Goal: Information Seeking & Learning: Learn about a topic

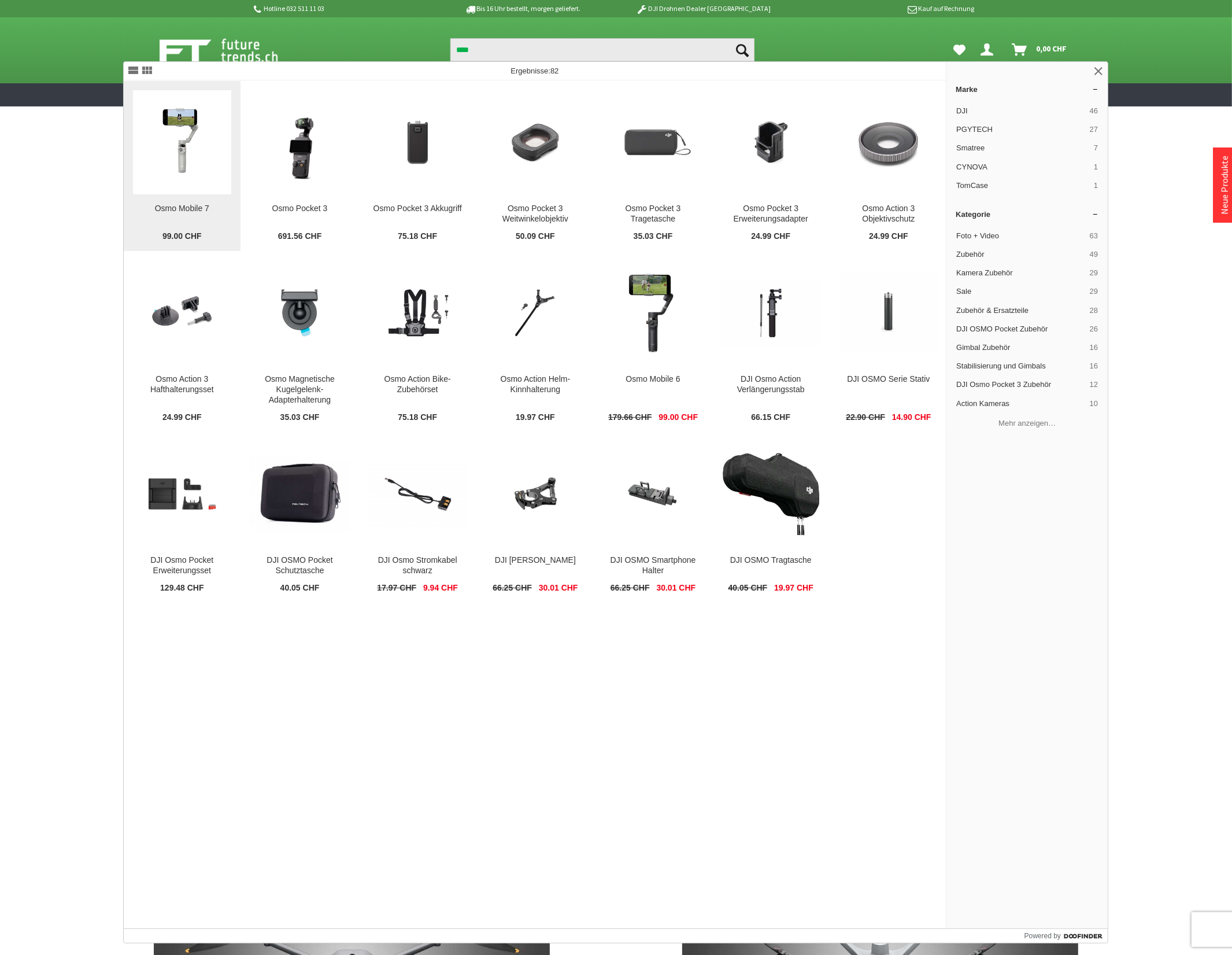
type input "****"
click at [175, 203] on div "Osmo Mobile 7" at bounding box center [182, 208] width 99 height 11
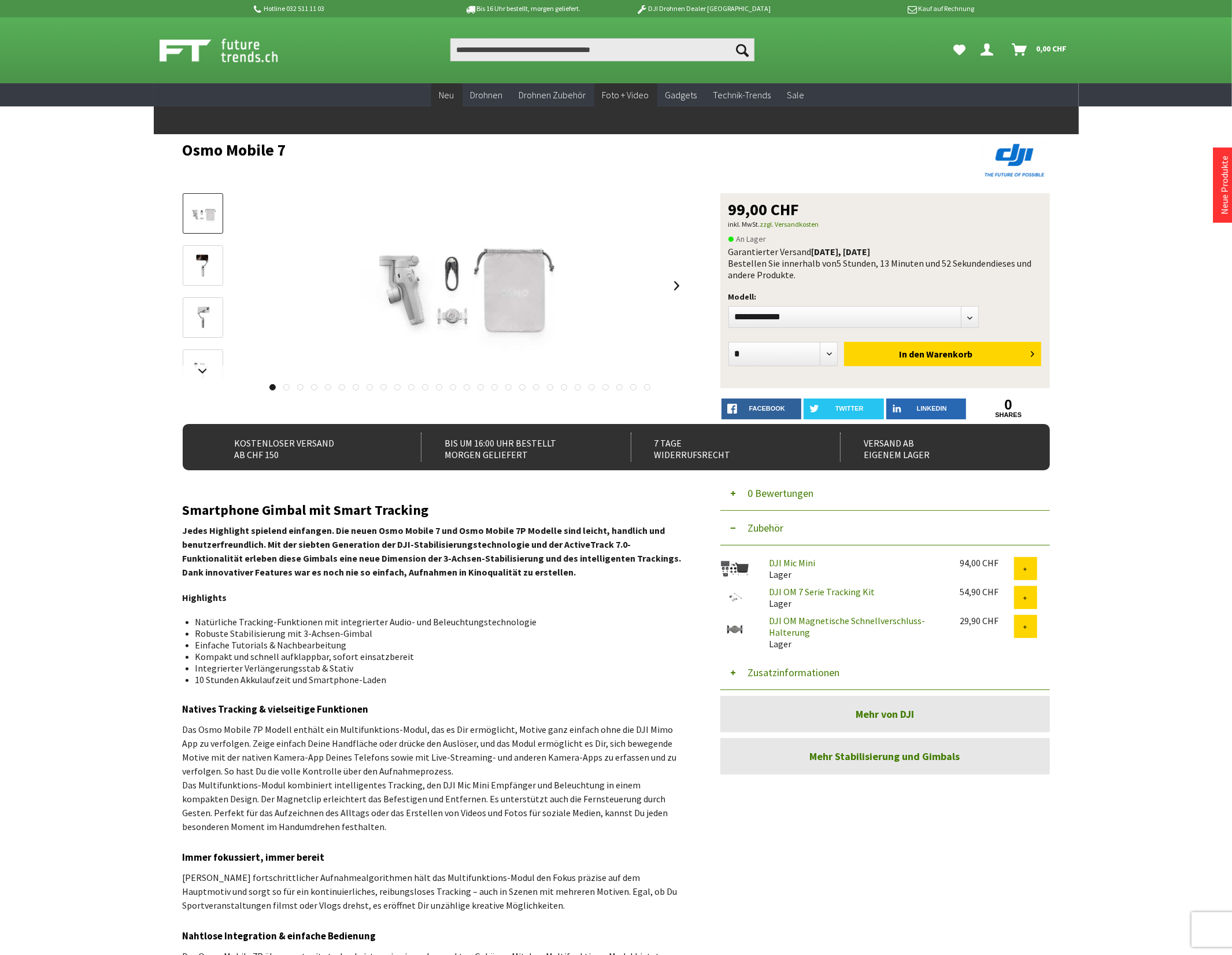
click at [448, 97] on span "Neu" at bounding box center [447, 95] width 15 height 12
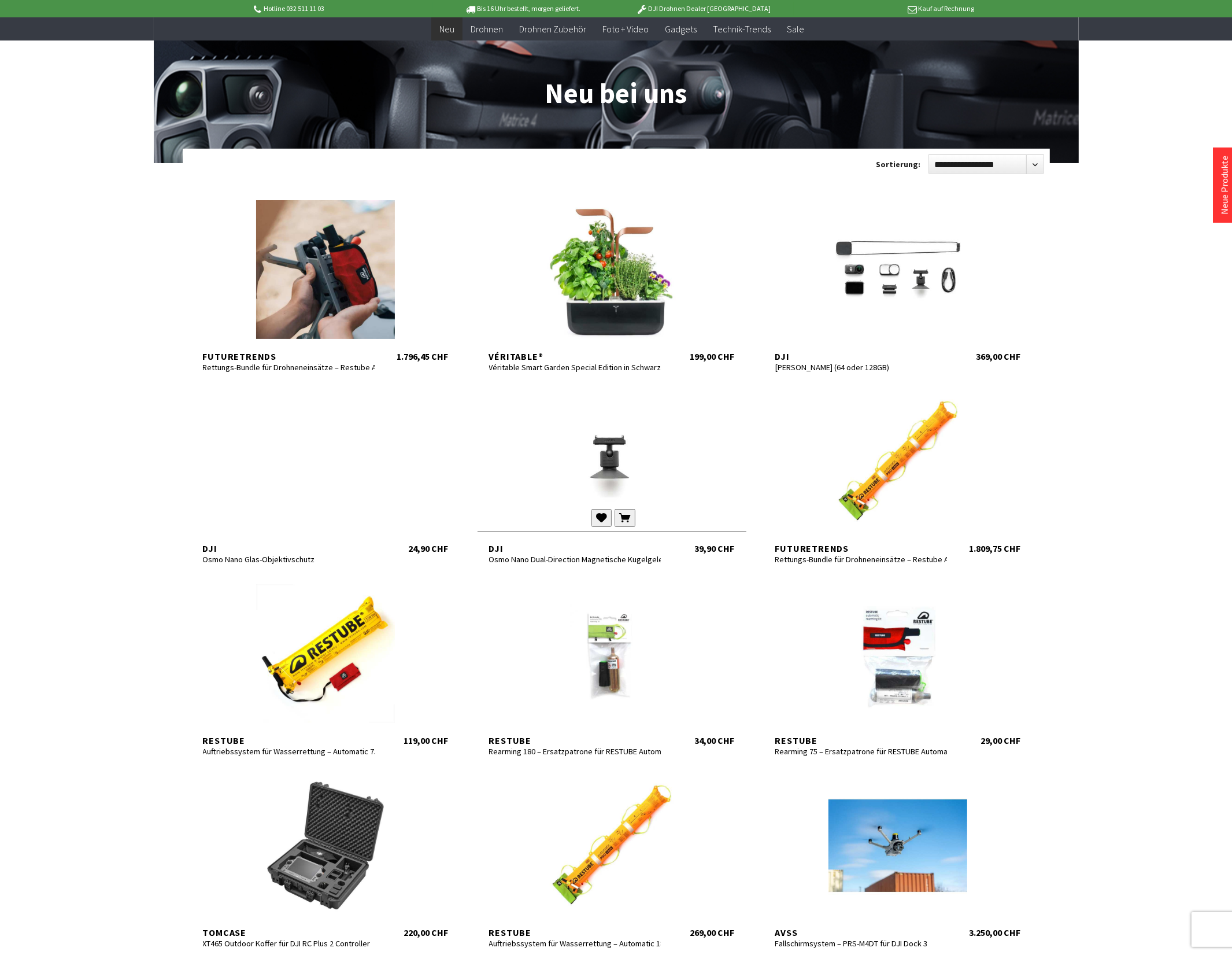
scroll to position [145, 0]
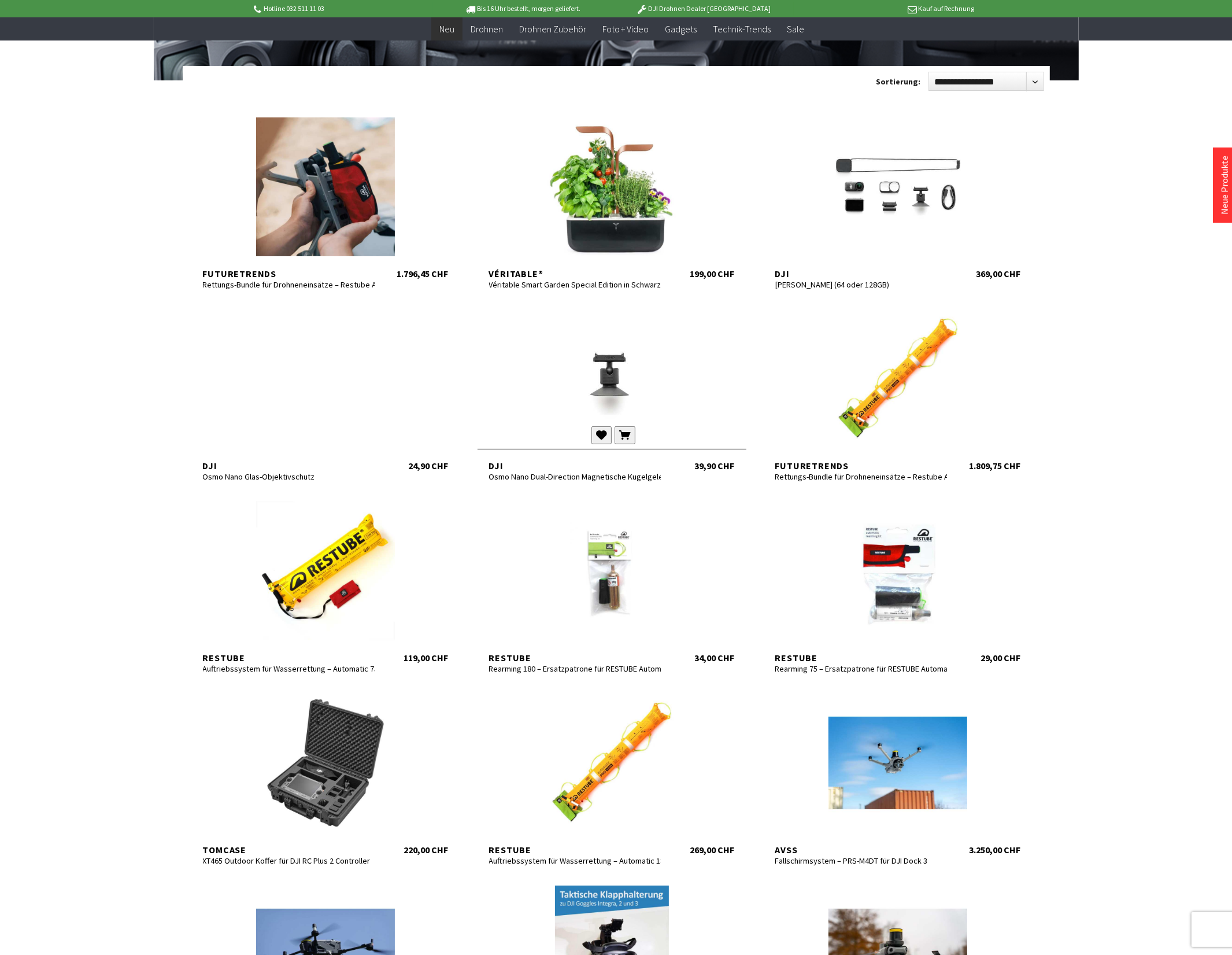
click at [628, 370] on div at bounding box center [612, 379] width 269 height 139
click at [322, 343] on div at bounding box center [326, 379] width 269 height 139
click at [612, 369] on div at bounding box center [612, 379] width 269 height 139
click at [940, 165] on div at bounding box center [898, 187] width 269 height 139
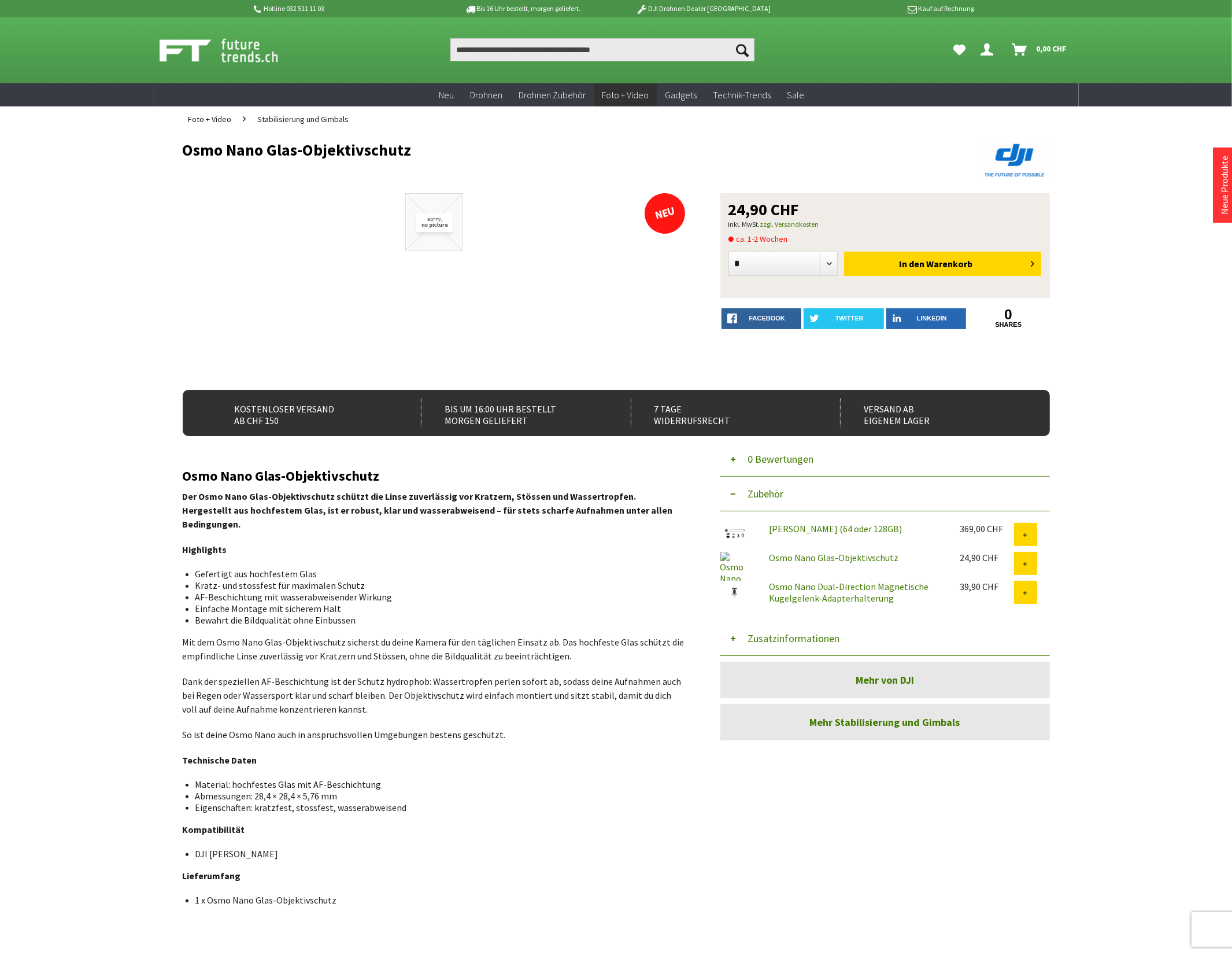
click at [816, 638] on button "Zusatzinformationen" at bounding box center [884, 639] width 329 height 35
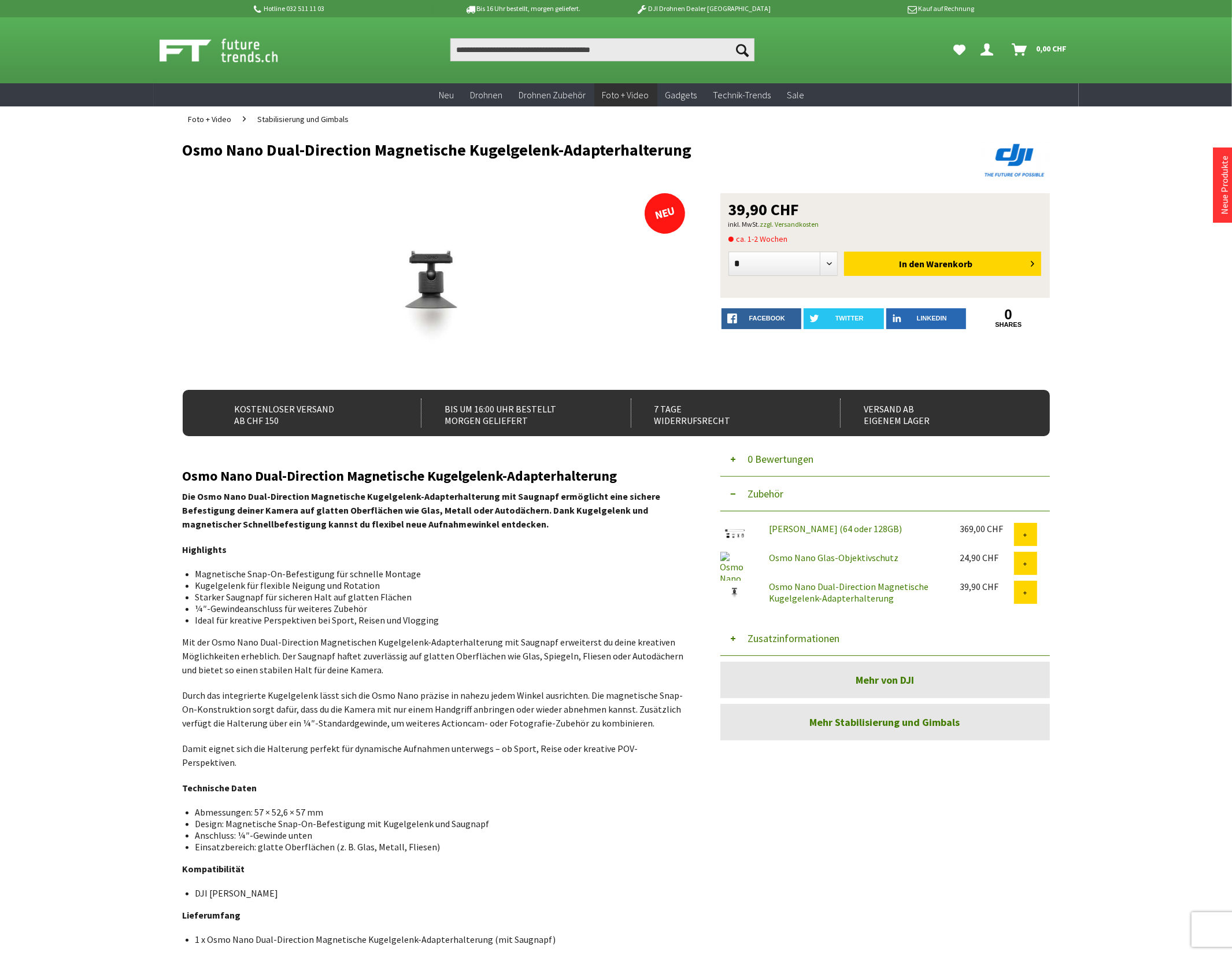
click at [821, 637] on button "Zusatzinformationen" at bounding box center [884, 639] width 329 height 35
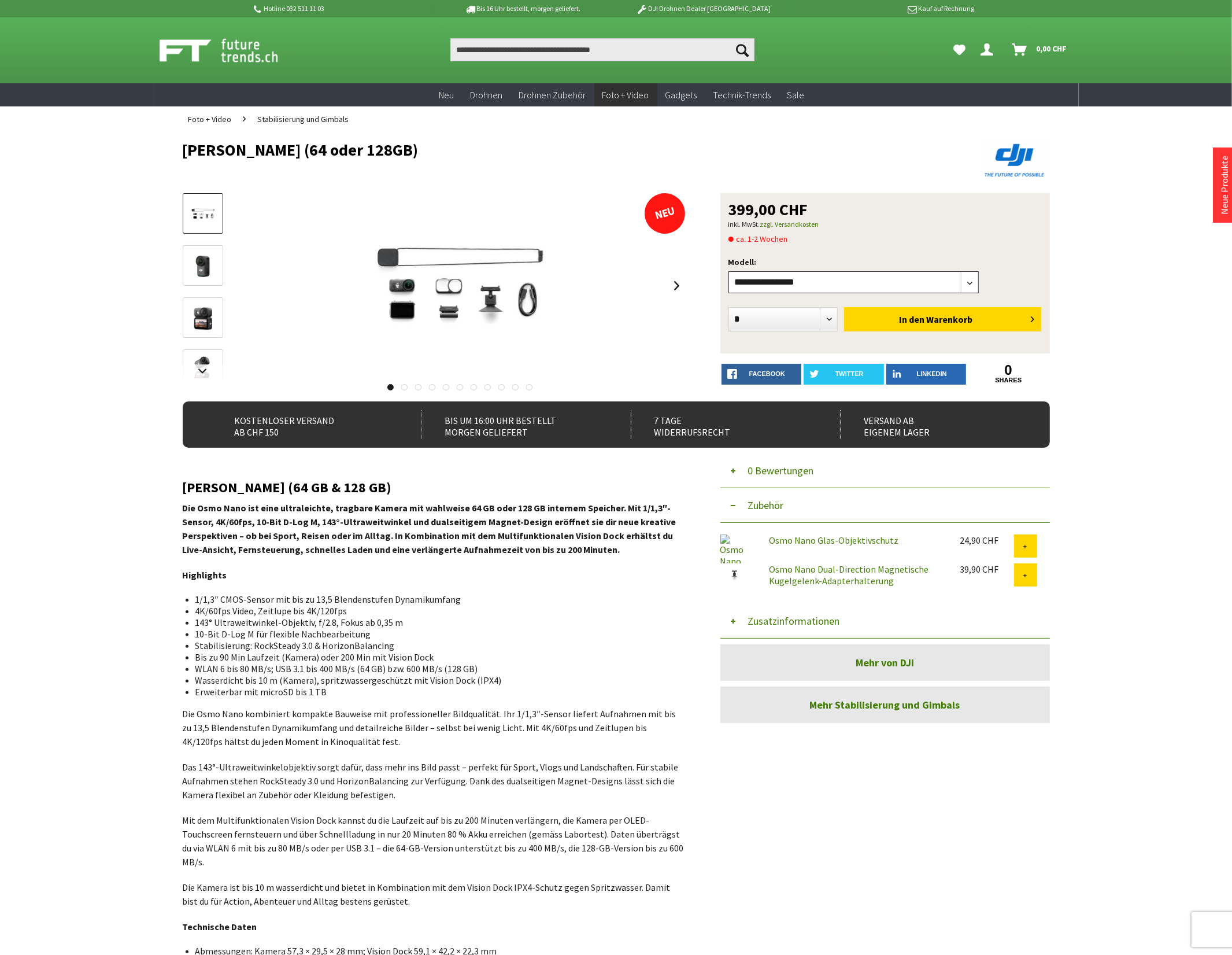
click at [786, 283] on select"] "**********" at bounding box center [854, 282] width 251 height 22
select select"] "***"
click at [728, 271] on select"] "**********" at bounding box center [854, 282] width 251 height 22
click at [682, 287] on link at bounding box center [676, 285] width 17 height 40
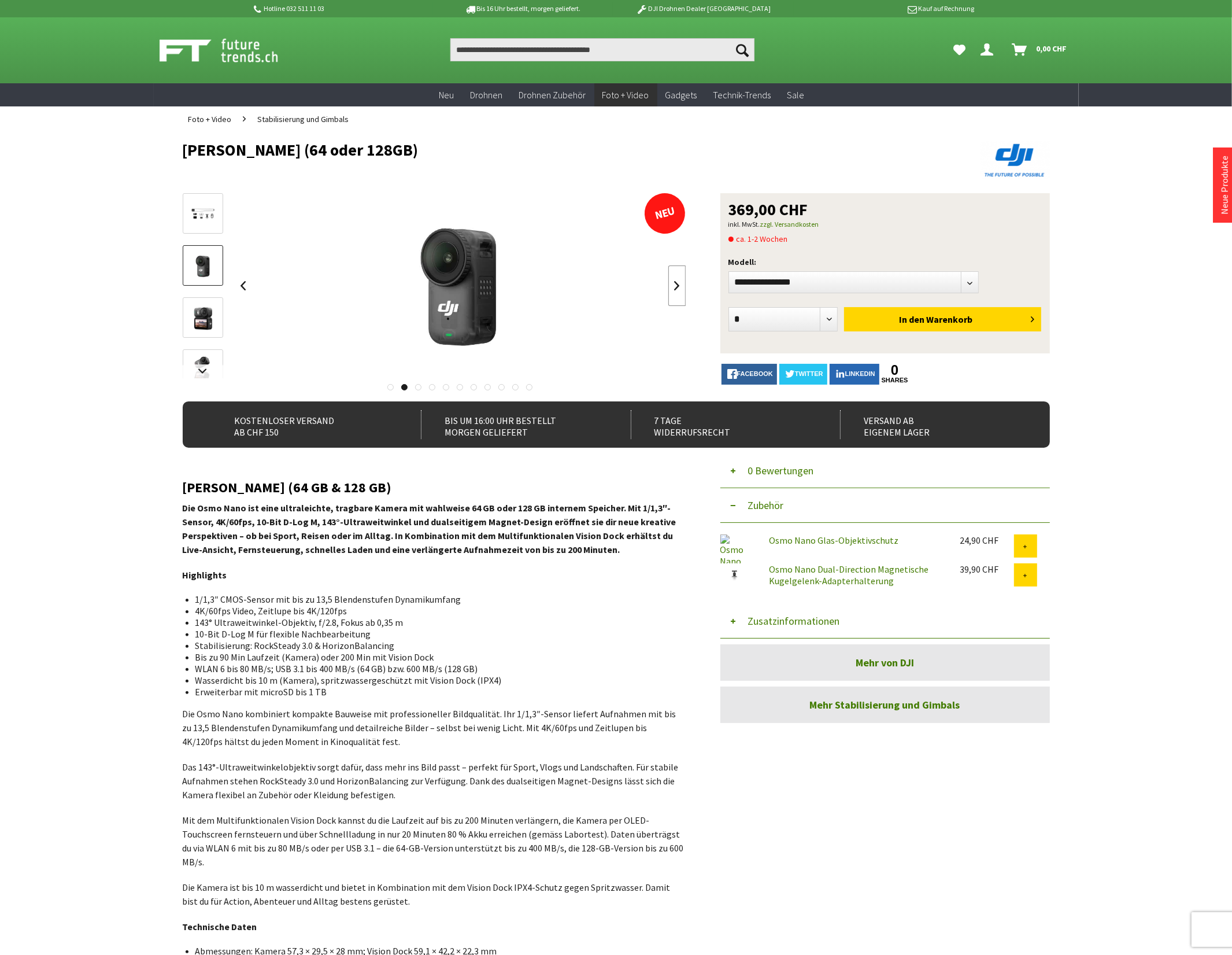
click at [682, 287] on link at bounding box center [676, 285] width 17 height 40
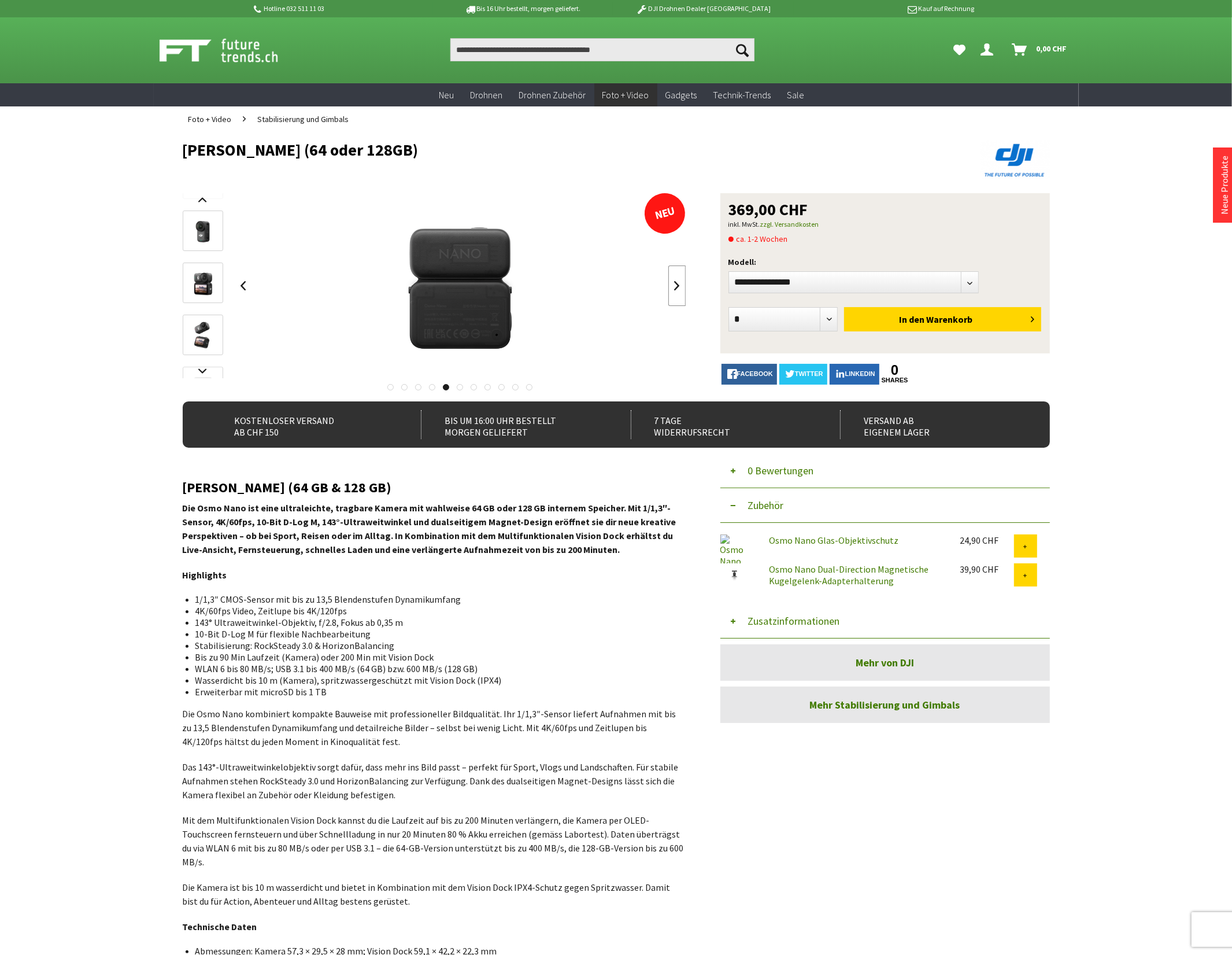
click at [682, 287] on link at bounding box center [676, 285] width 17 height 40
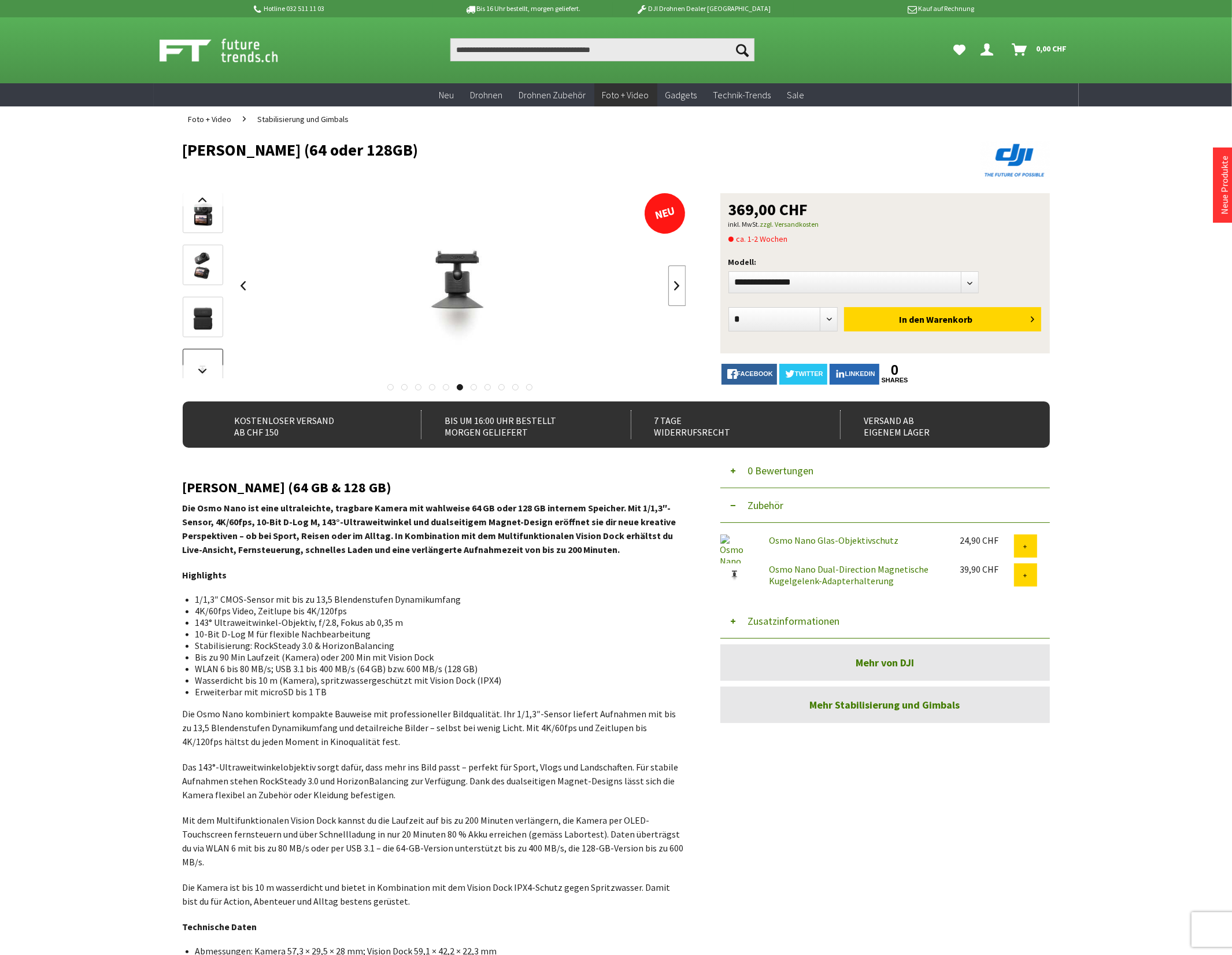
click at [682, 287] on link at bounding box center [676, 285] width 17 height 40
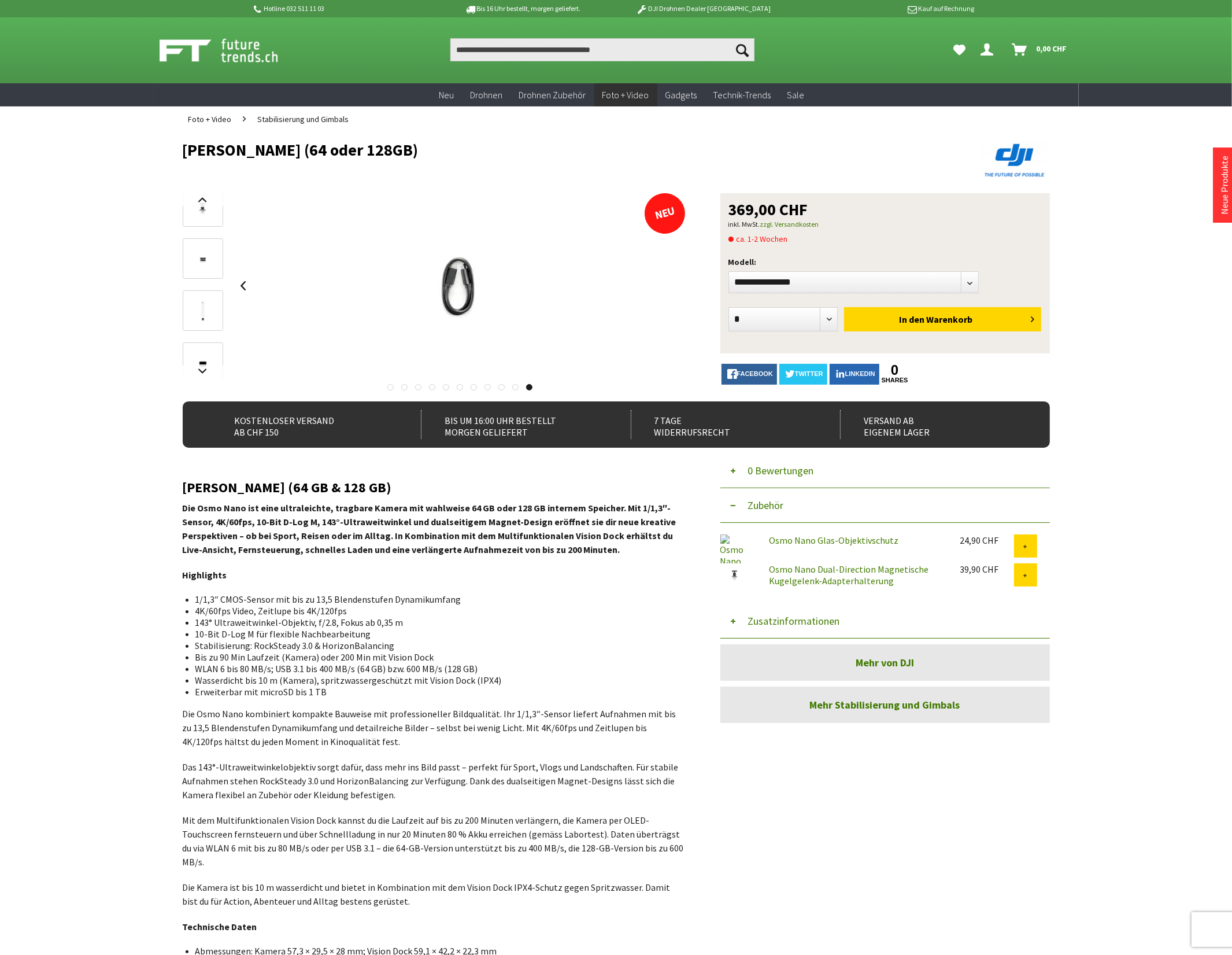
click at [682, 287] on div at bounding box center [460, 286] width 452 height 185
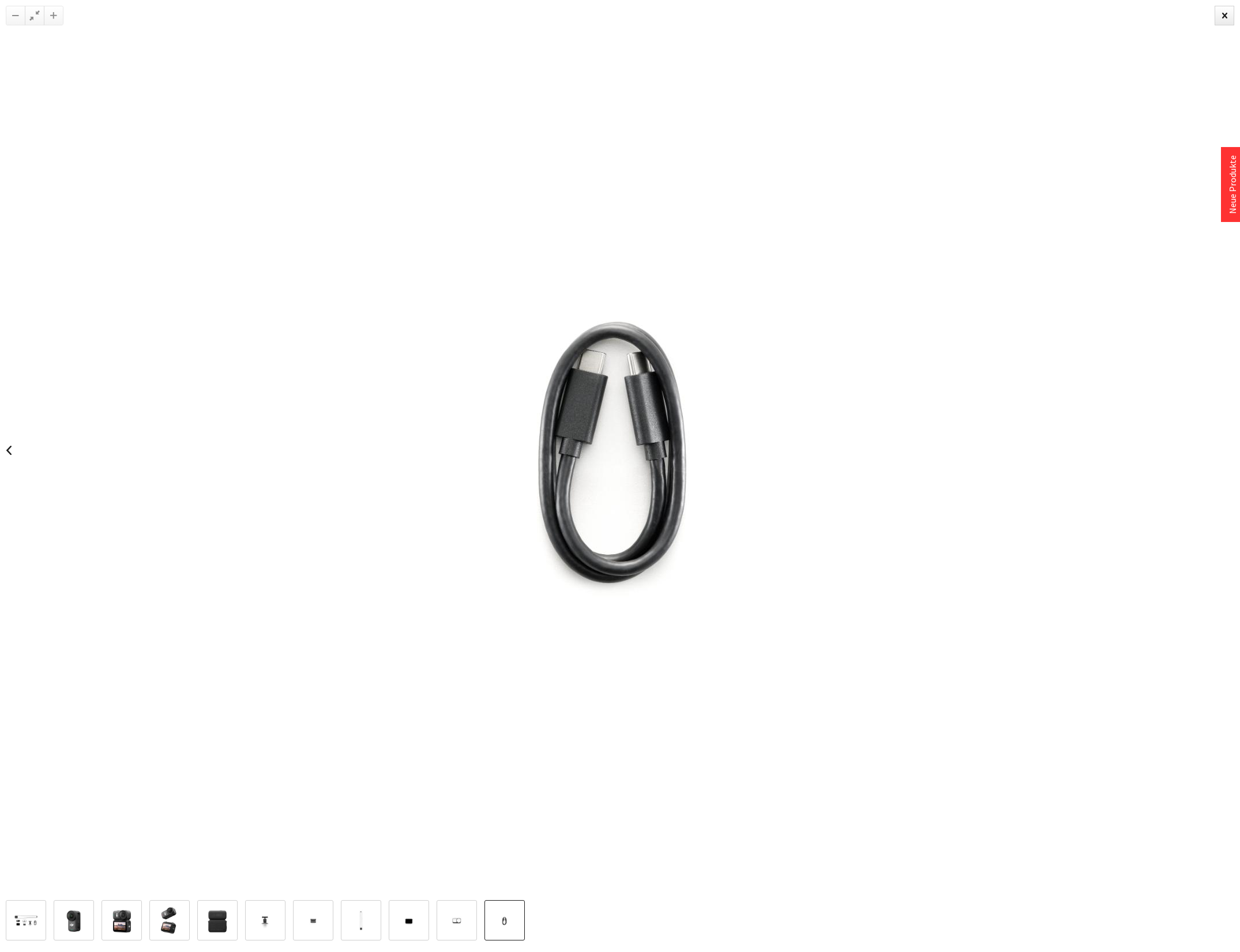
click at [681, 287] on div at bounding box center [620, 450] width 1240 height 900
click at [681, 287] on img at bounding box center [620, 450] width 1108 height 831
click at [1223, 9] on div at bounding box center [1224, 16] width 20 height 20
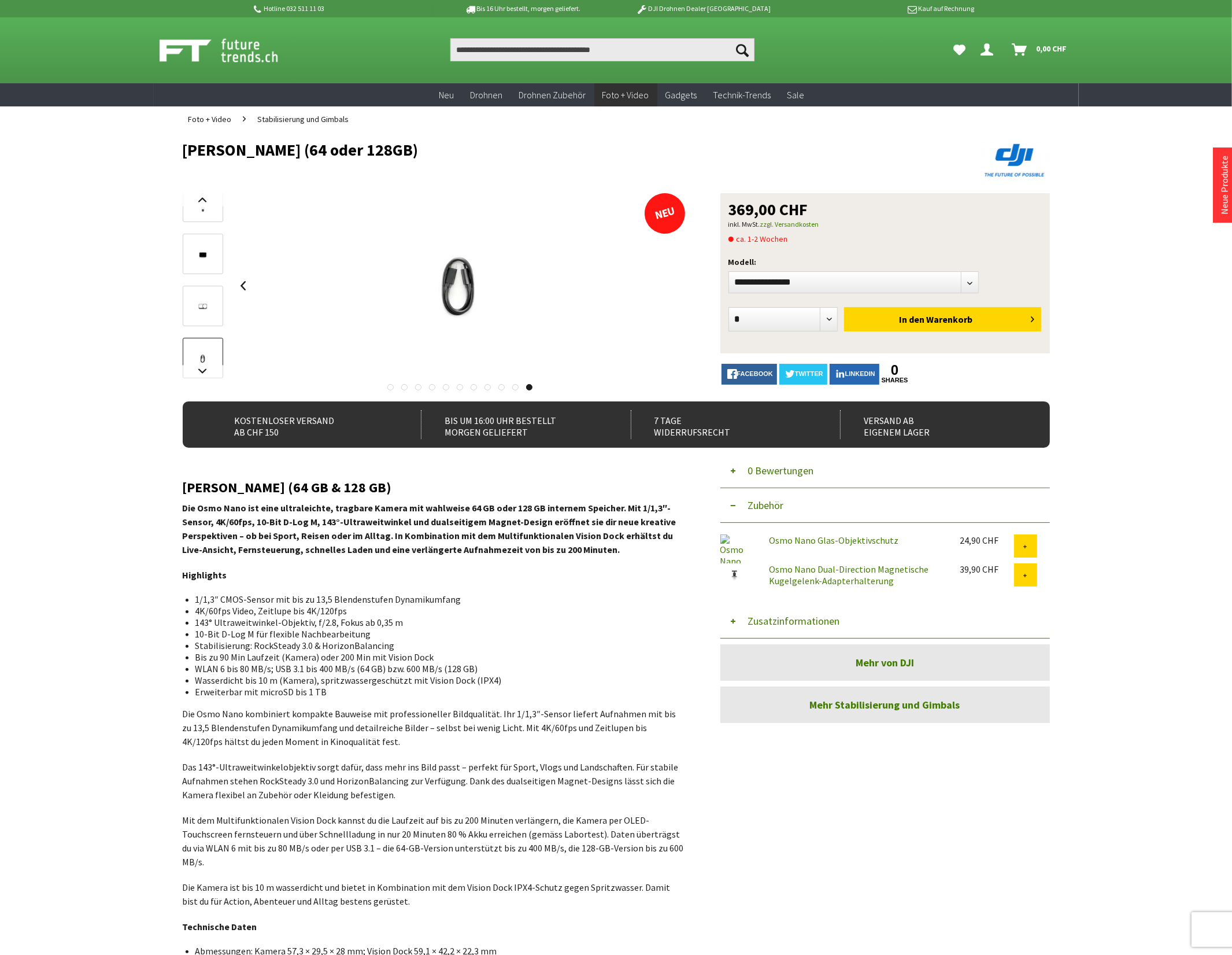
click at [784, 620] on button "Zusatzinformationen" at bounding box center [884, 621] width 329 height 35
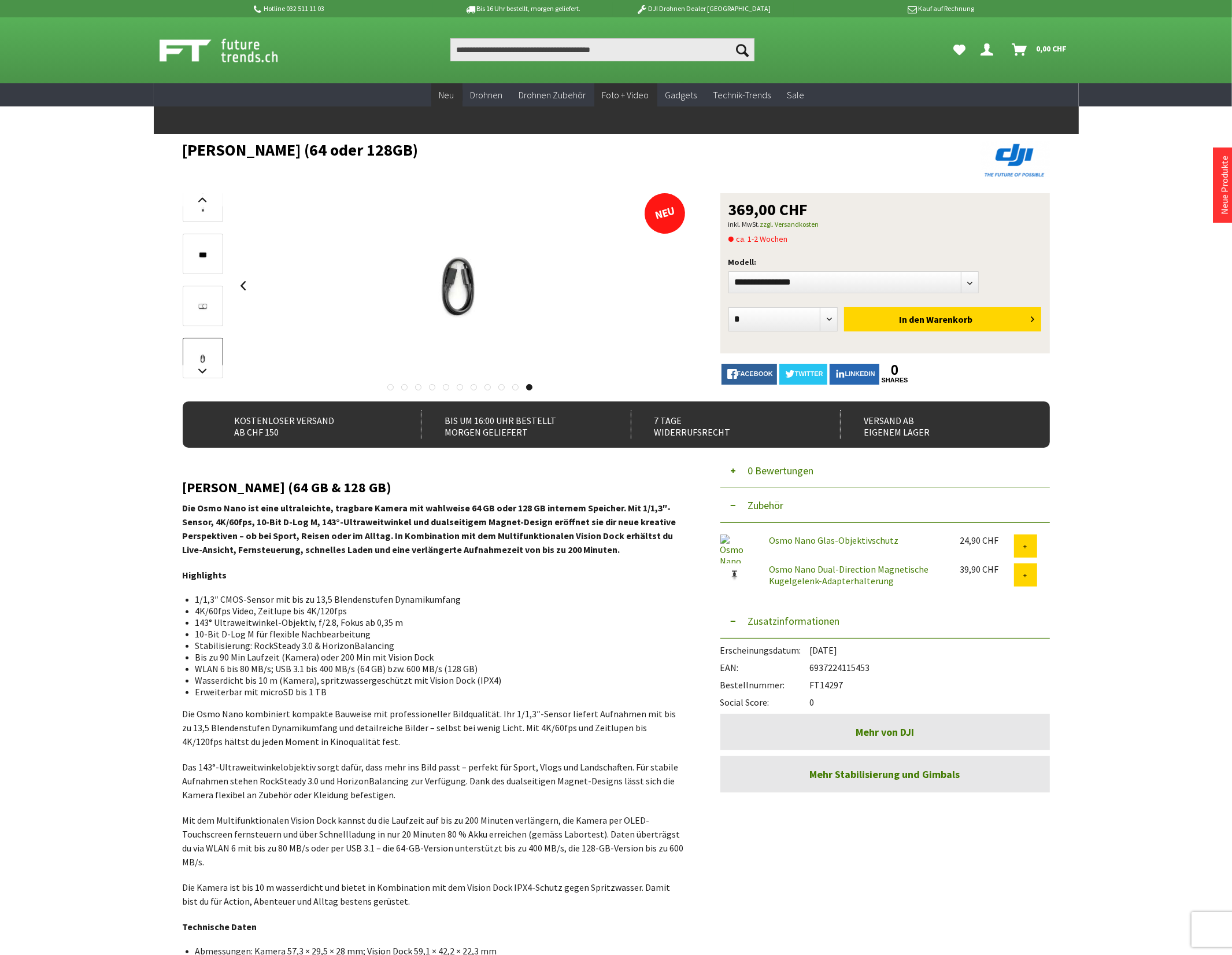
click at [460, 93] on link "Neu" at bounding box center [447, 95] width 31 height 24
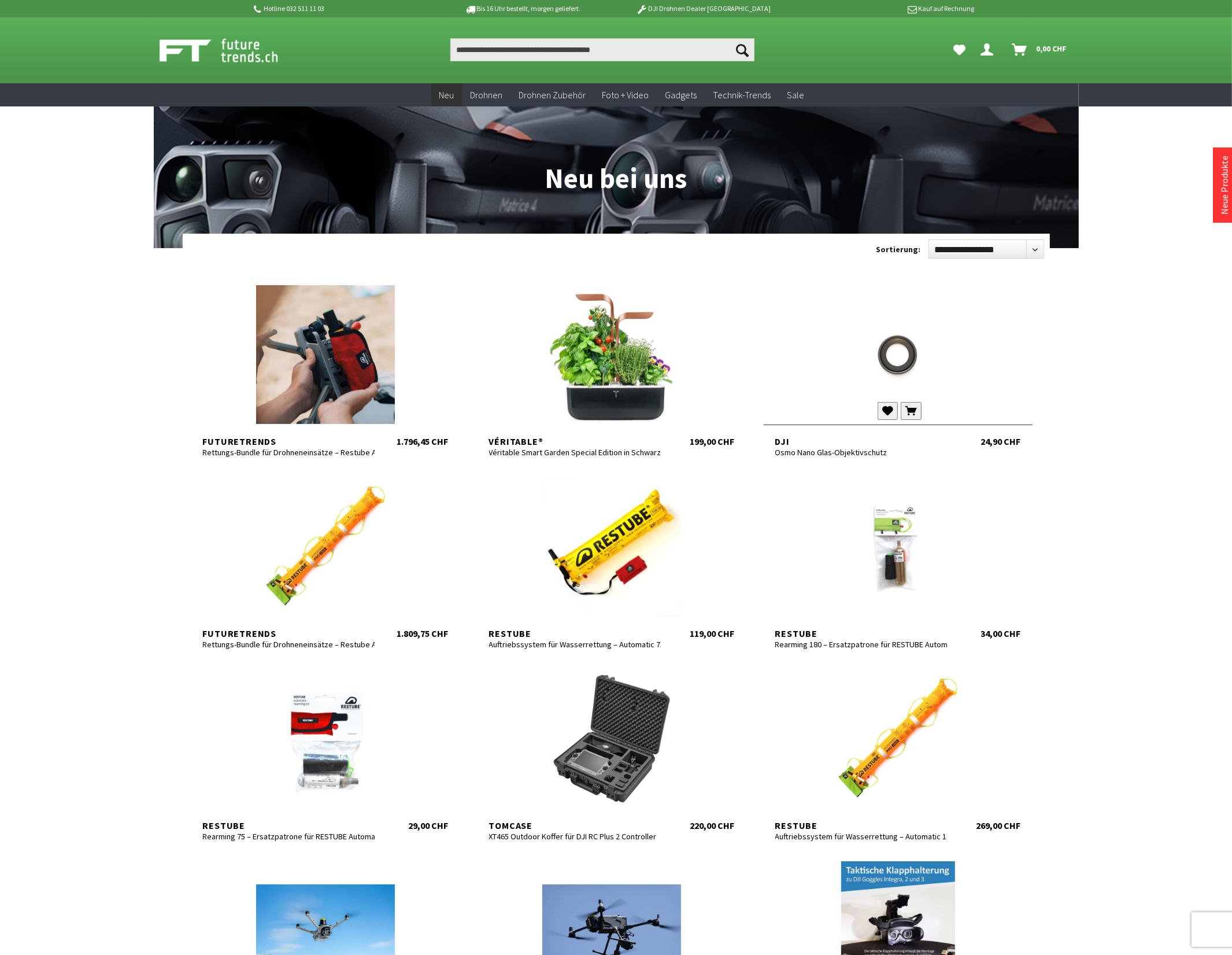
click at [905, 368] on div at bounding box center [898, 354] width 269 height 139
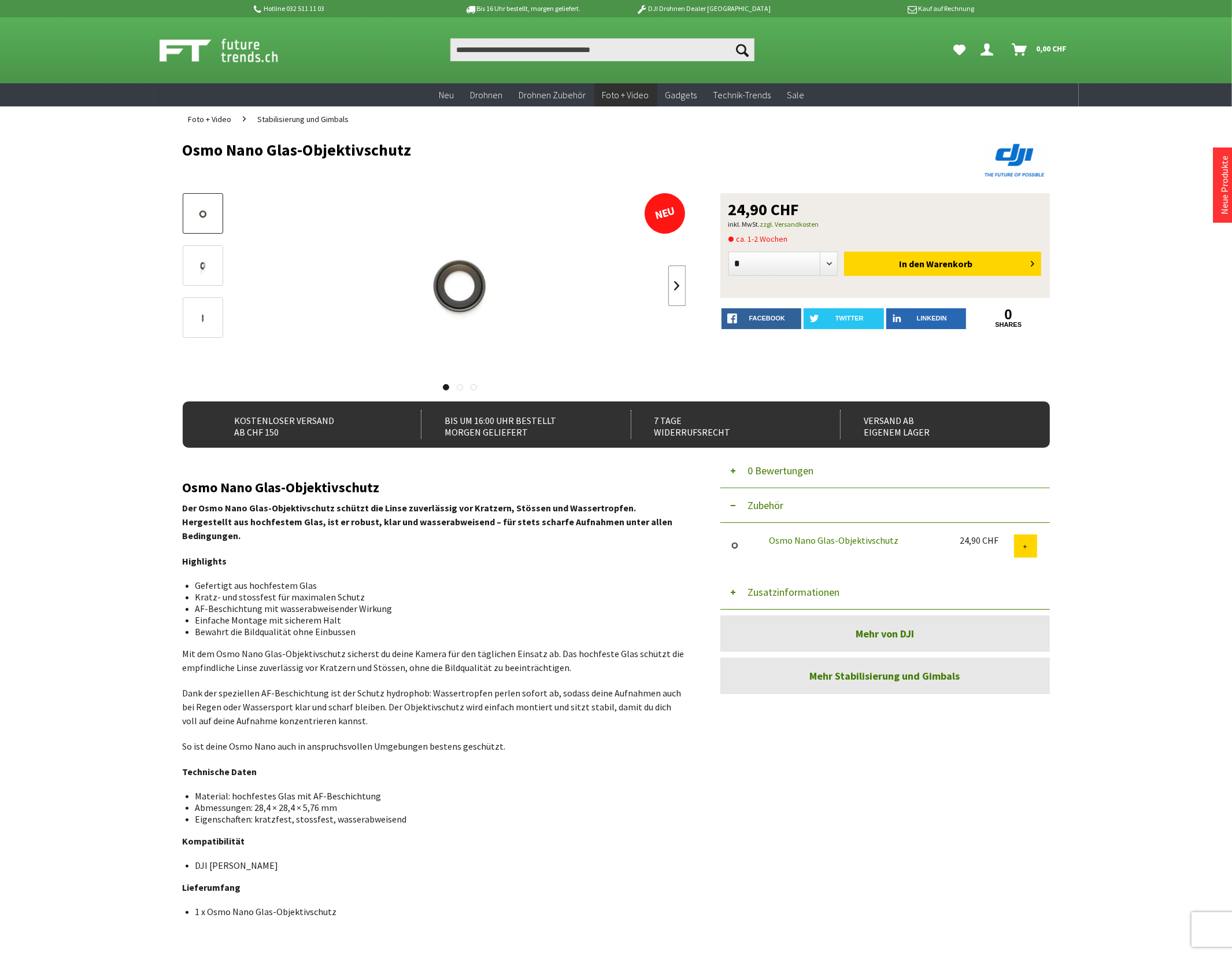
click at [676, 282] on link at bounding box center [676, 285] width 17 height 40
click at [822, 587] on button "Zusatzinformationen" at bounding box center [884, 592] width 329 height 35
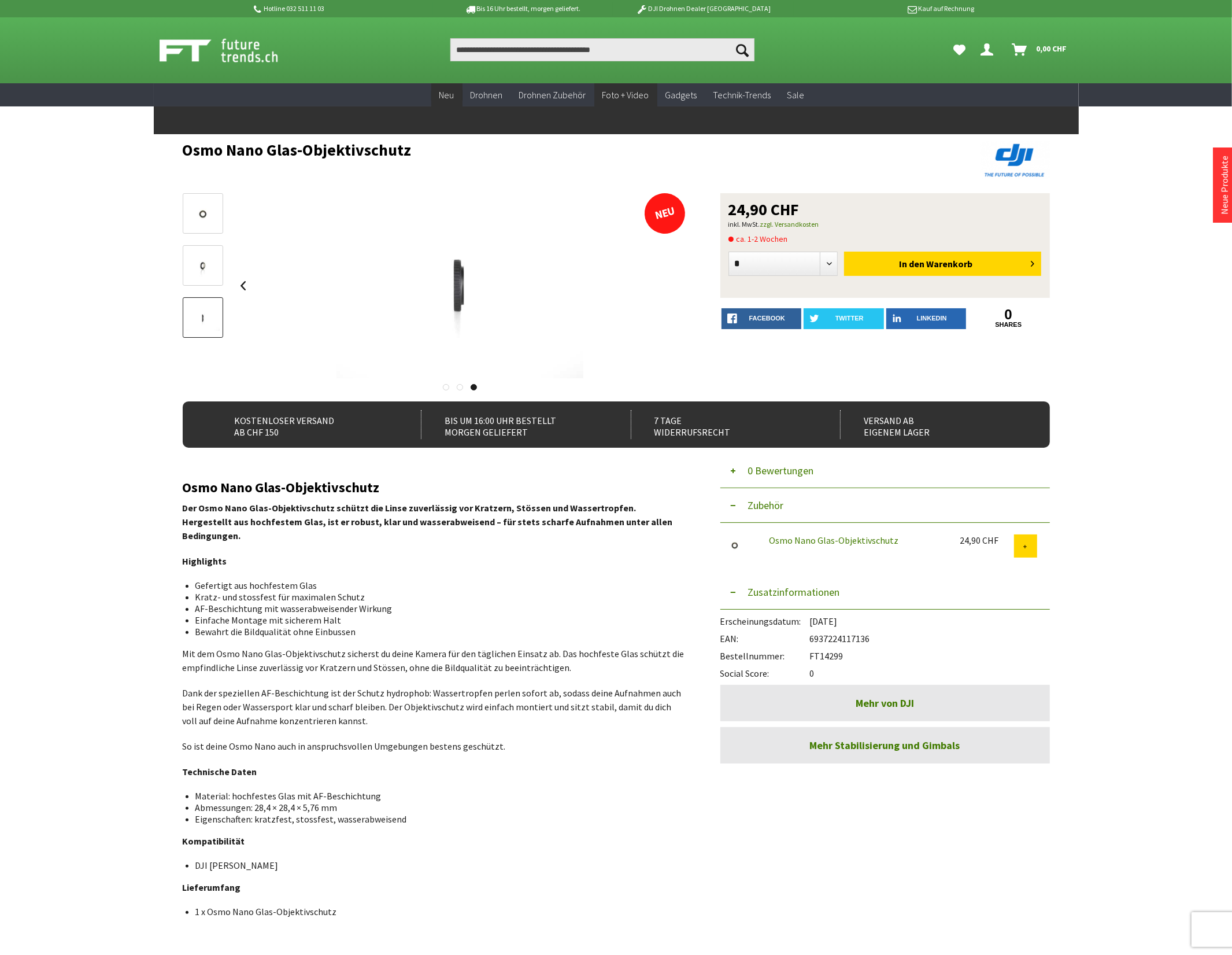
click at [452, 92] on span "Neu" at bounding box center [447, 95] width 15 height 12
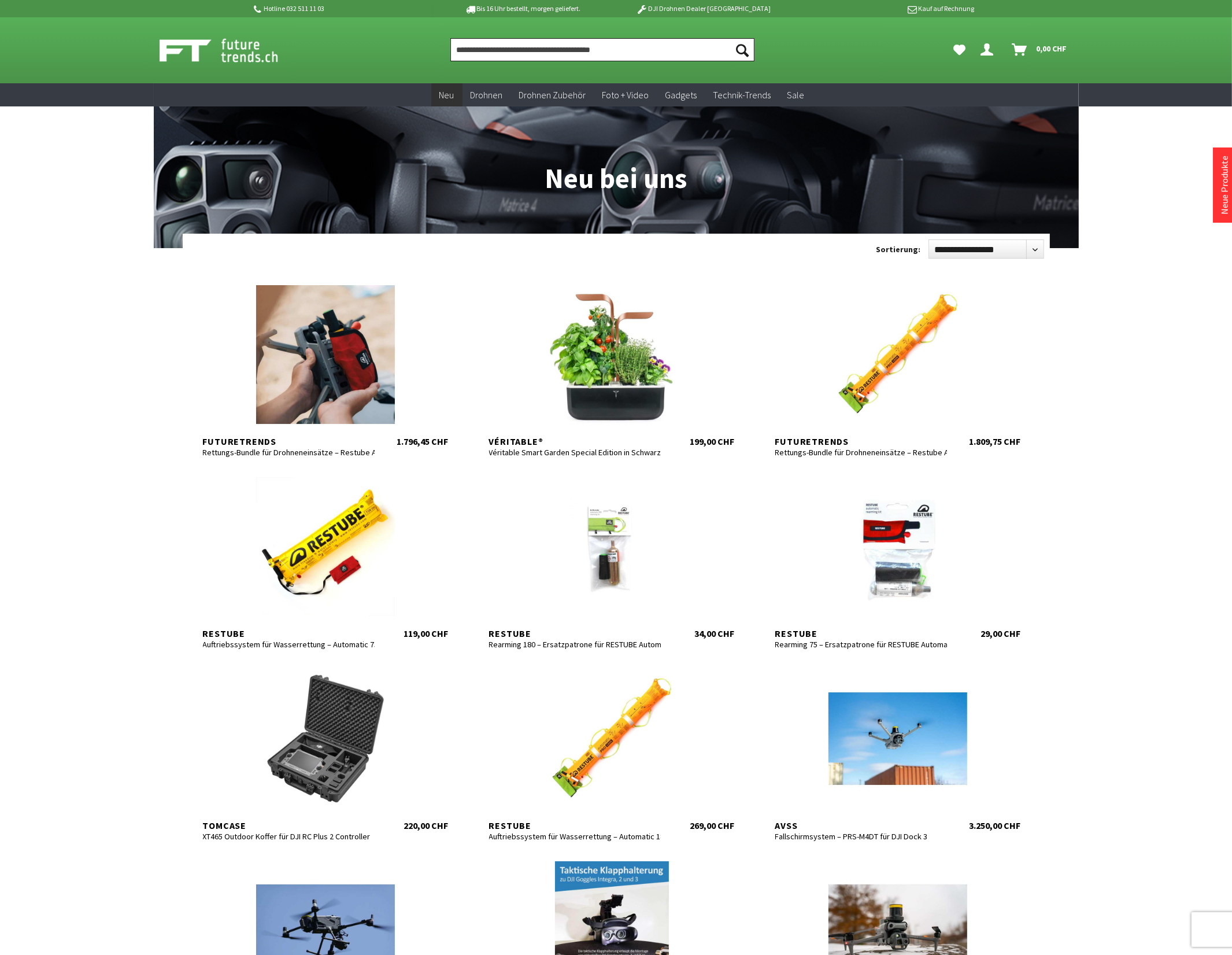
click at [520, 53] on input "Produkt, Marke, Kategorie, EAN, Artikelnummer…" at bounding box center [602, 50] width 304 height 23
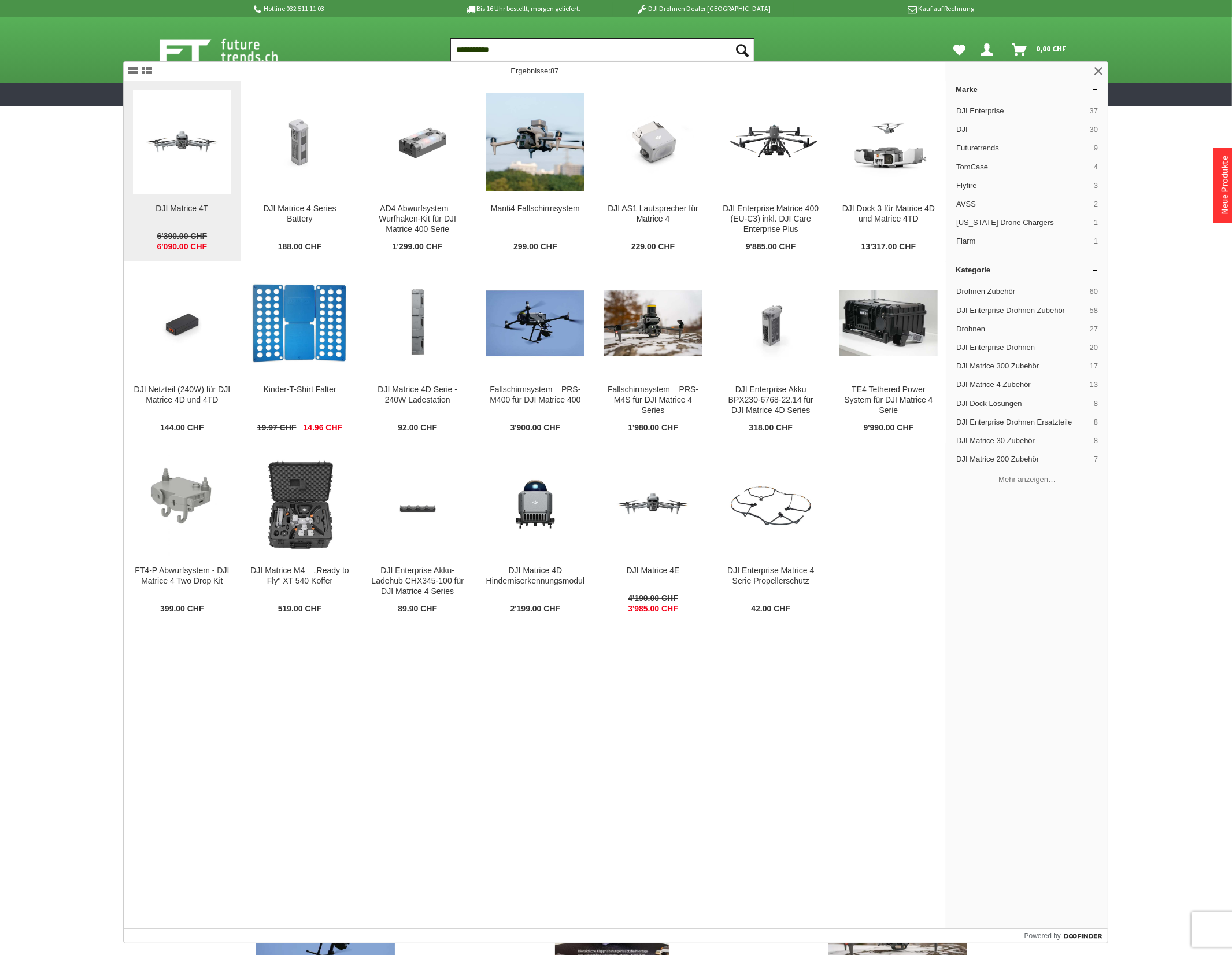
type input "**********"
click at [197, 166] on img at bounding box center [182, 142] width 99 height 55
